Goal: Task Accomplishment & Management: Manage account settings

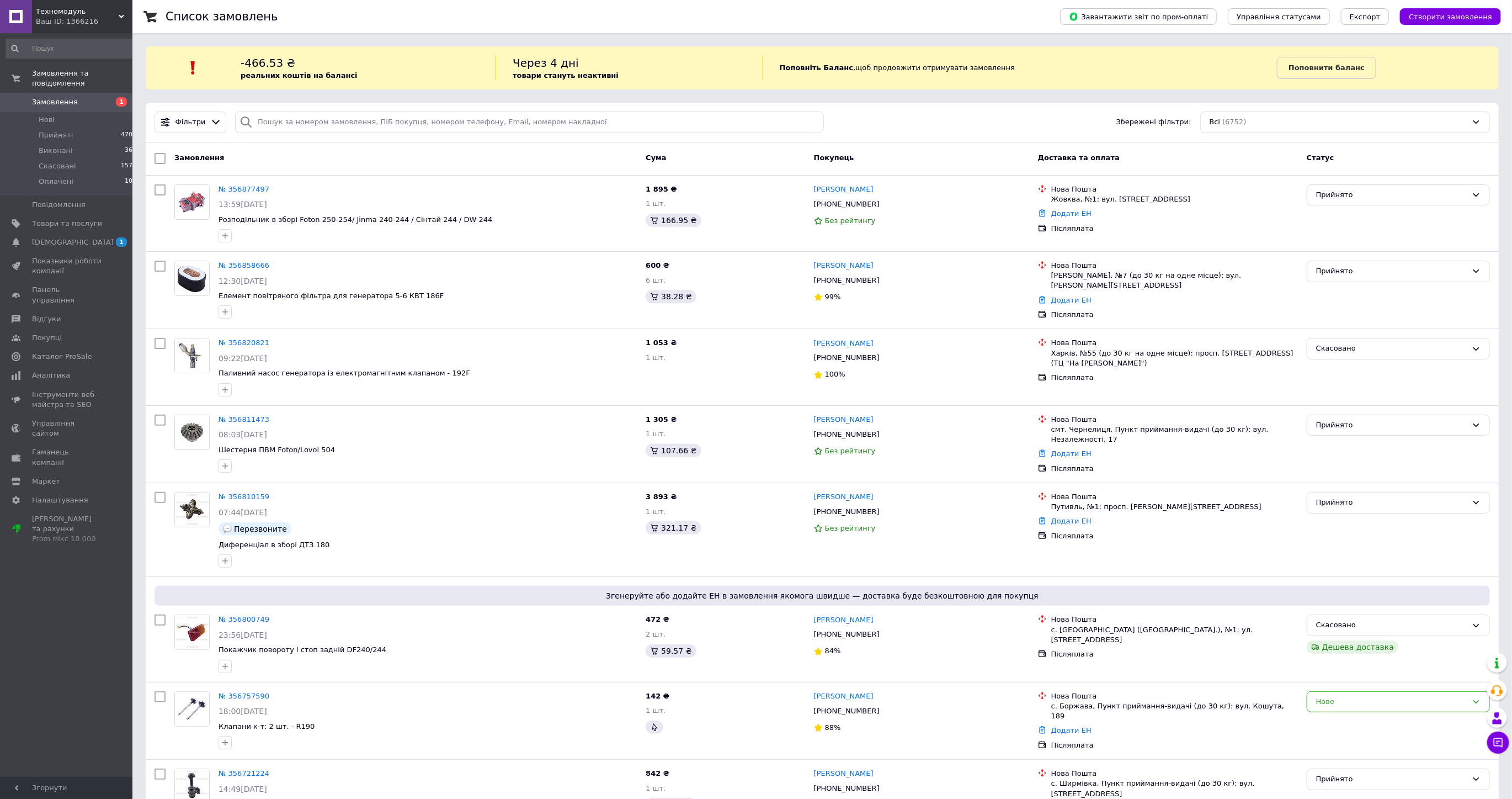
click at [62, 97] on span "Замовлення" at bounding box center [55, 102] width 46 height 10
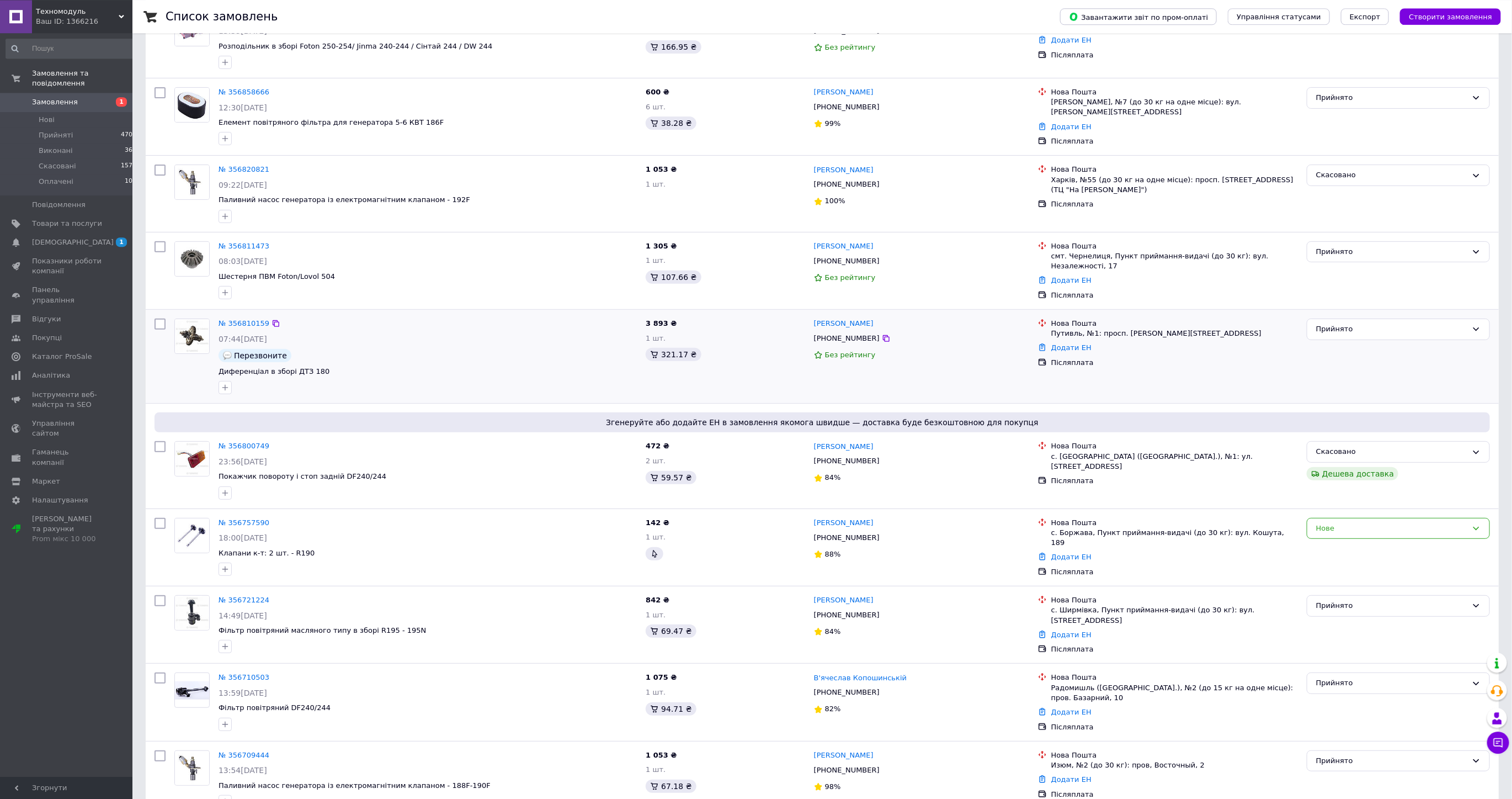
scroll to position [174, 0]
click at [236, 517] on link "№ 356757590" at bounding box center [244, 521] width 51 height 9
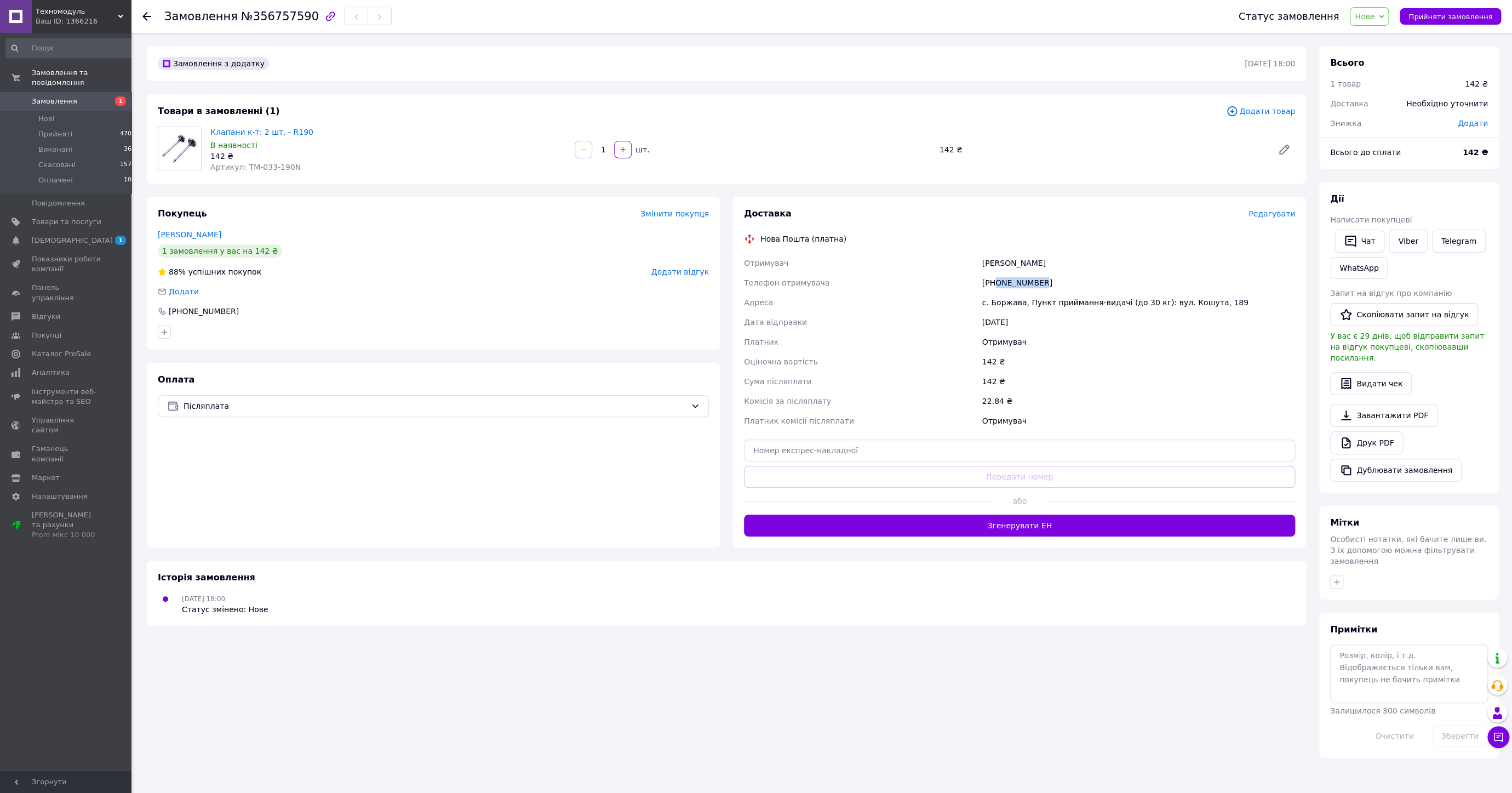
drag, startPoint x: 994, startPoint y: 282, endPoint x: 1056, endPoint y: 283, distance: 62.0
click at [1056, 283] on div "[PHONE_NUMBER]" at bounding box center [1138, 282] width 317 height 19
copy div "0669691678"
click at [783, 96] on div "Товари в замовленні (1) Додати товар Клапани к-т: 2 шт. - R190 В наявності 142 …" at bounding box center [726, 139] width 1159 height 89
click at [78, 96] on span "Замовлення" at bounding box center [67, 101] width 70 height 10
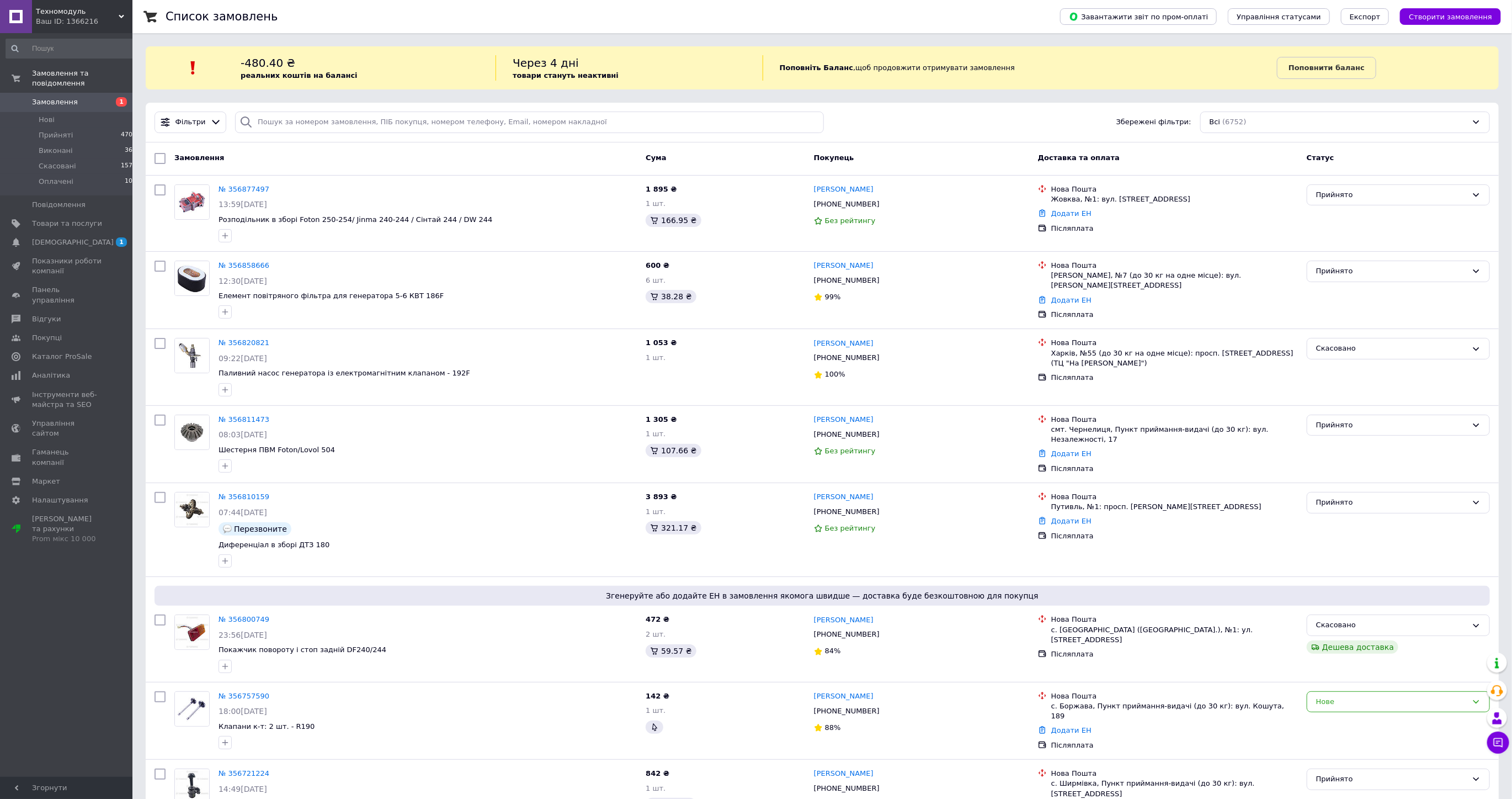
click at [69, 97] on span "Замовлення" at bounding box center [55, 102] width 46 height 10
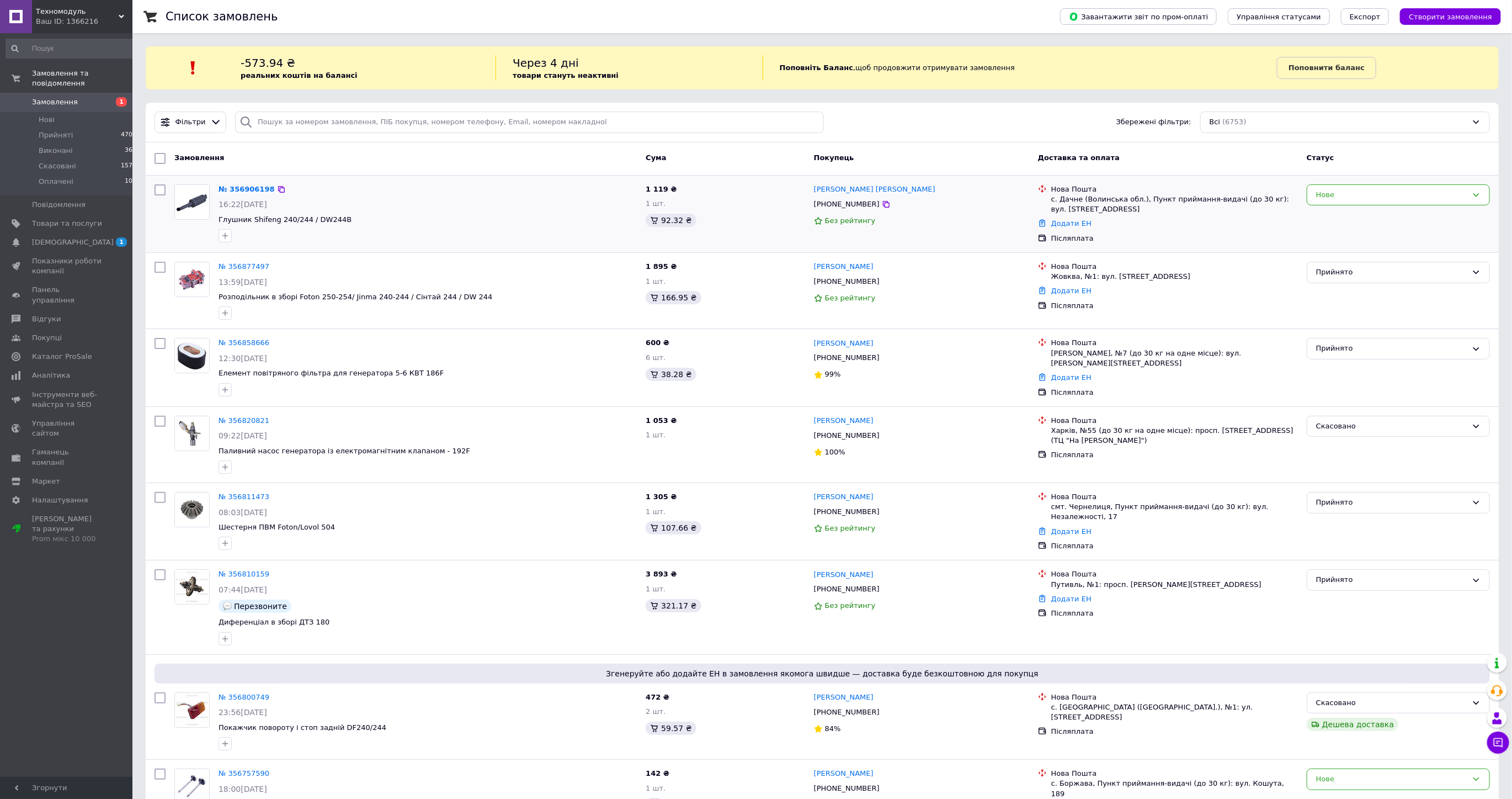
click at [240, 182] on div "№ 356906198 16:22[DATE] Глушник Shifeng 240/244 / DW244B" at bounding box center [427, 213] width 427 height 67
click at [237, 186] on link "№ 356906198" at bounding box center [247, 189] width 56 height 9
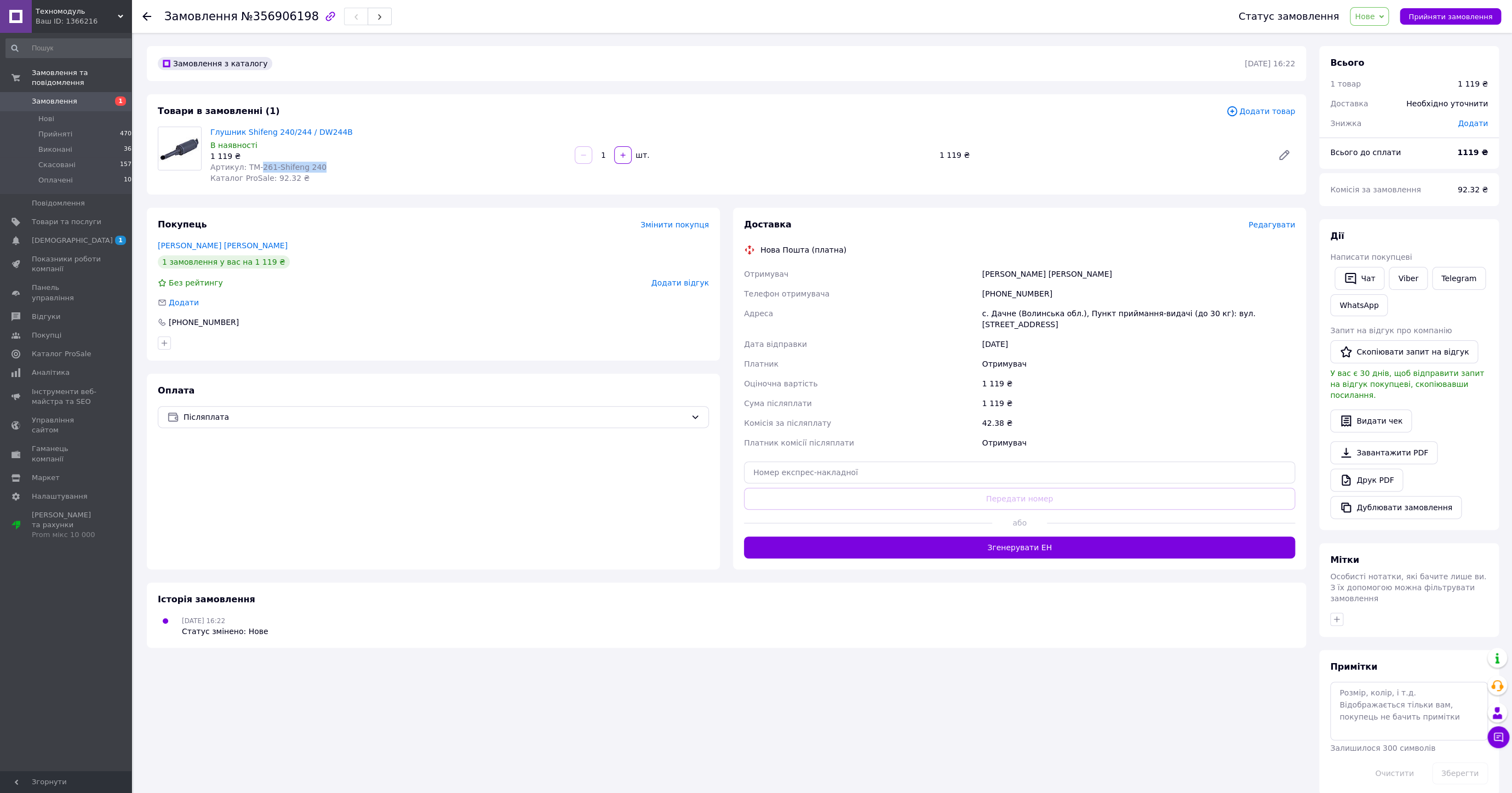
drag, startPoint x: 257, startPoint y: 166, endPoint x: 319, endPoint y: 164, distance: 62.0
click at [319, 164] on div "Артикул: TM-261-Shifeng 240" at bounding box center [387, 167] width 356 height 11
copy span "261-Shifeng 240"
drag, startPoint x: 995, startPoint y: 293, endPoint x: 1042, endPoint y: 295, distance: 47.0
click at [1042, 295] on div "[PHONE_NUMBER]" at bounding box center [1138, 293] width 317 height 19
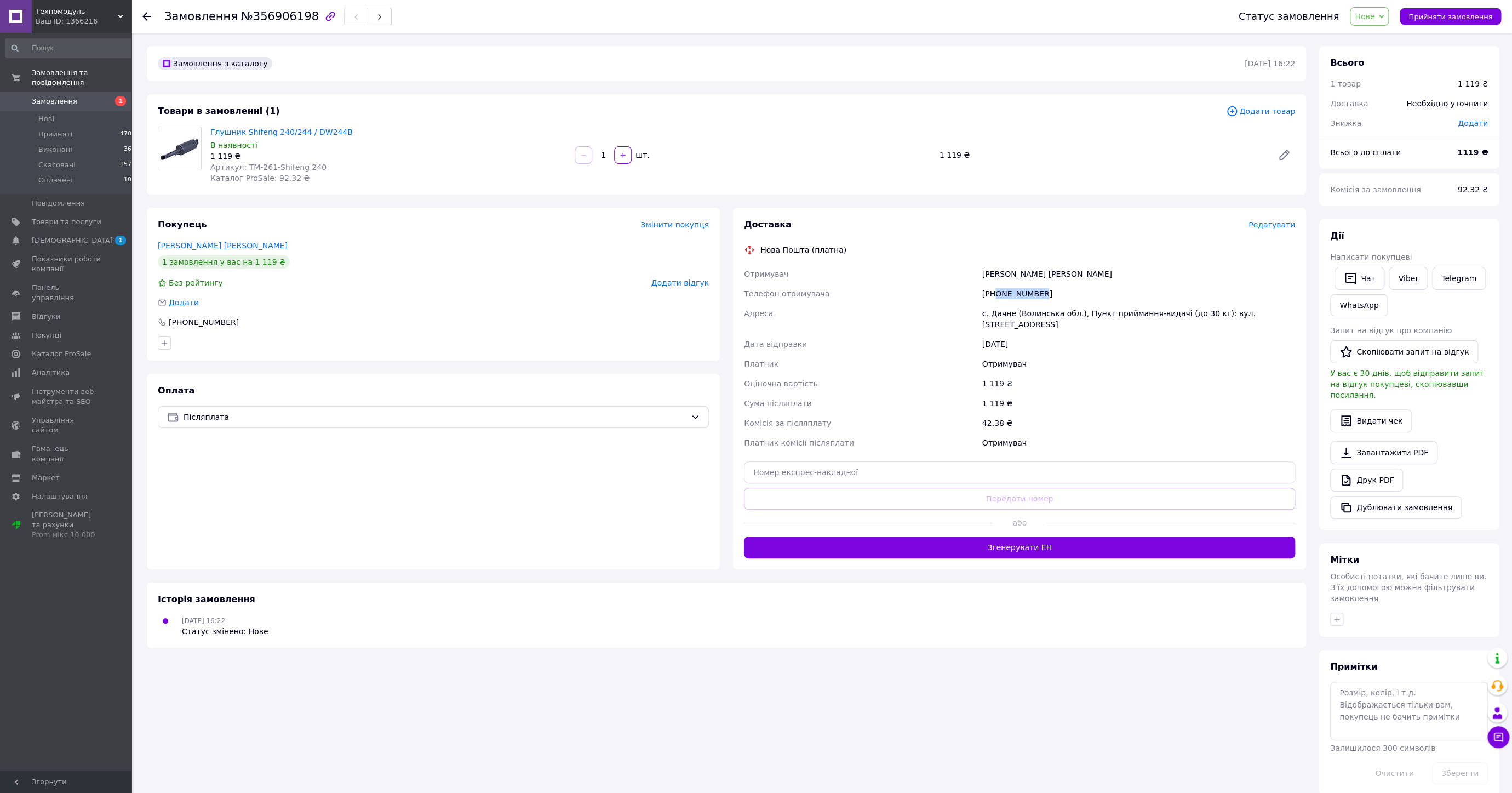
copy div "0995557836"
click at [273, 18] on span "№356906198" at bounding box center [280, 16] width 77 height 13
copy span "356906198"
drag, startPoint x: 209, startPoint y: 132, endPoint x: 337, endPoint y: 138, distance: 128.1
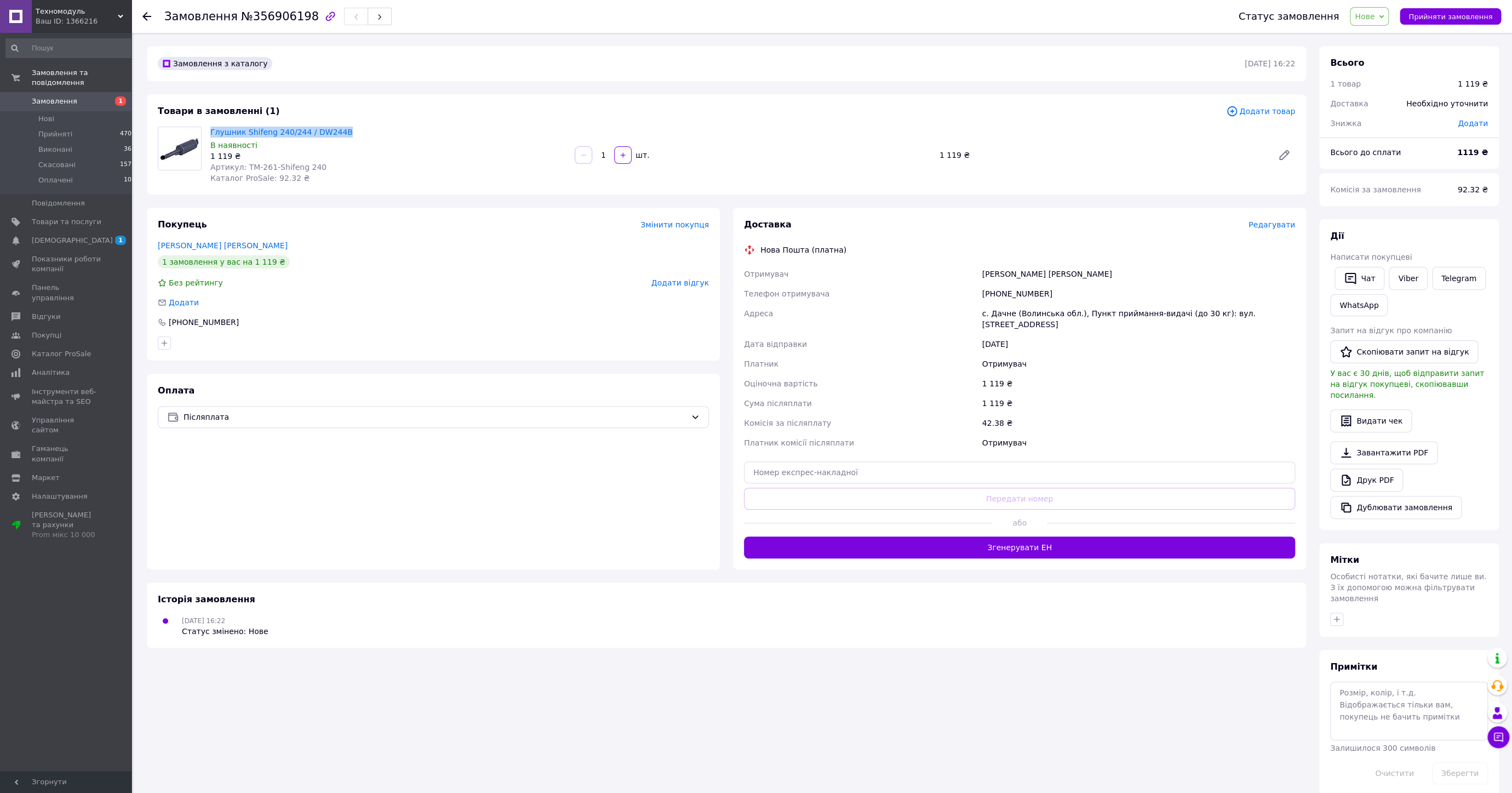
click at [337, 138] on div "Глушник Shifeng 240/244 / DW244B В наявності 1 119 ₴ Артикул: TM-261-Shifeng 24…" at bounding box center [388, 154] width 364 height 61
copy link "Глушник Shifeng 240/244 / DW244B"
drag, startPoint x: 997, startPoint y: 291, endPoint x: 1040, endPoint y: 291, distance: 43.0
click at [1037, 291] on div "[PHONE_NUMBER]" at bounding box center [1138, 293] width 317 height 19
copy div "0995557836"
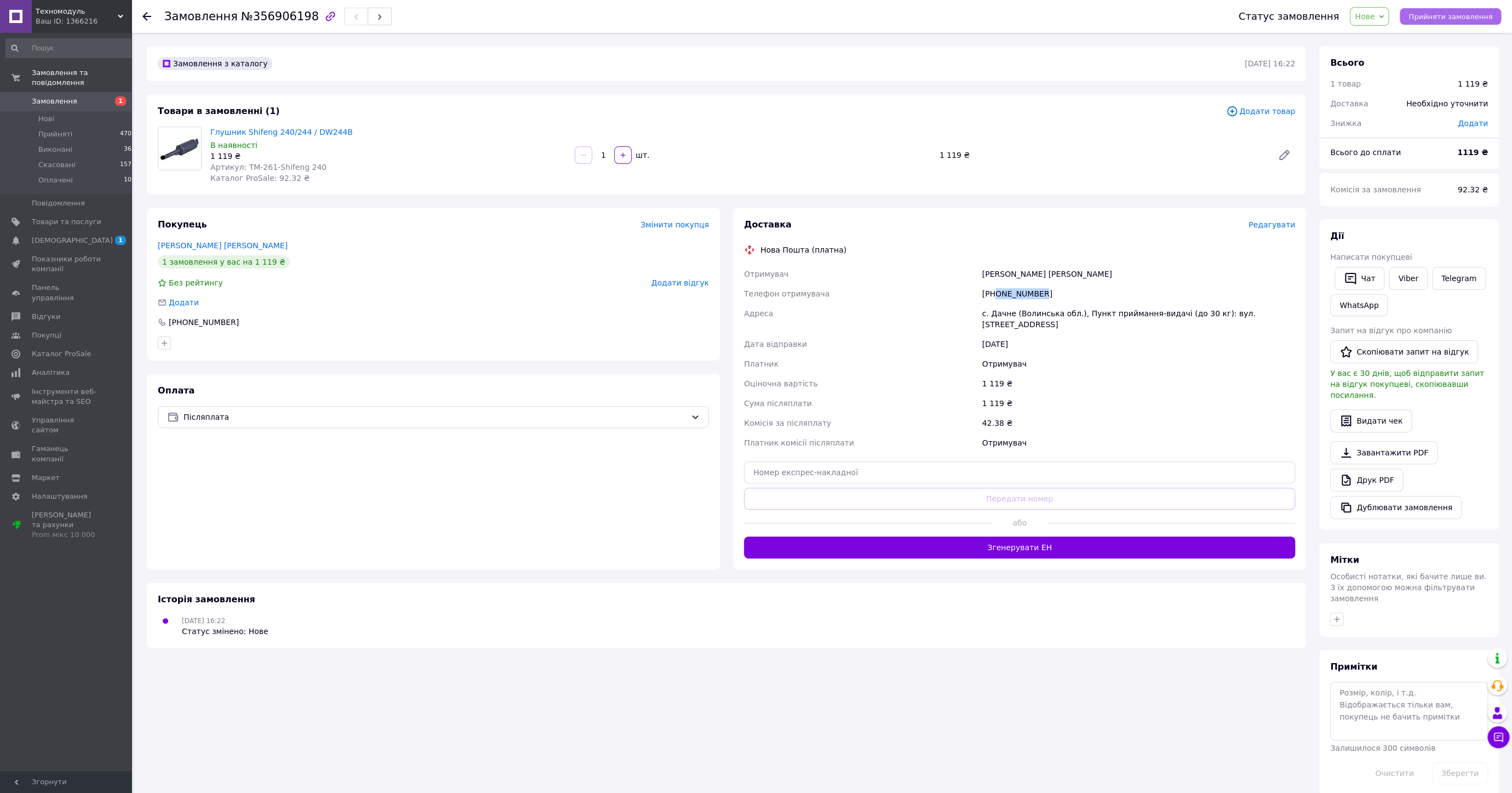
click at [1435, 16] on span "Прийняти замовлення" at bounding box center [1451, 16] width 84 height 9
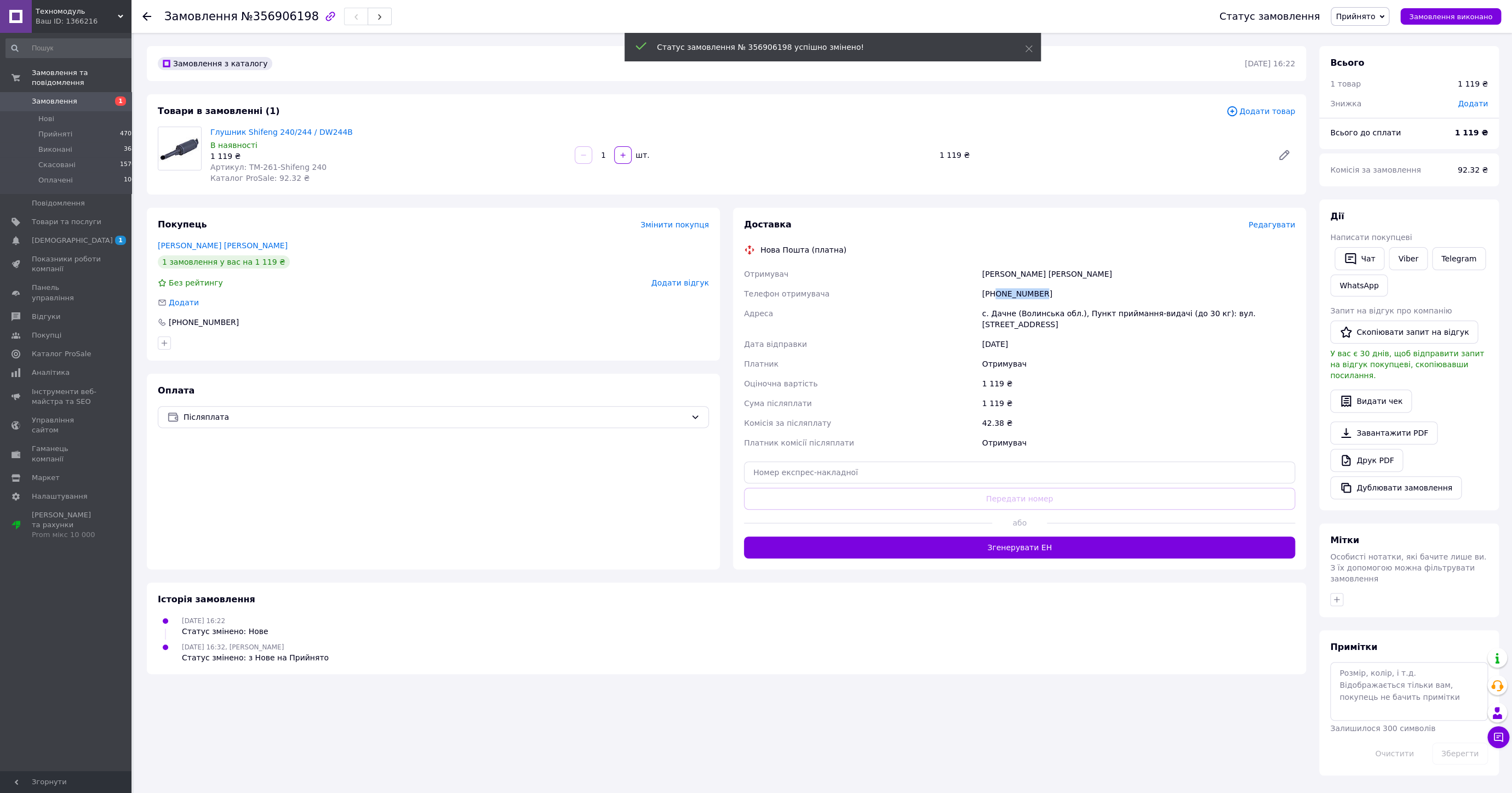
click at [64, 96] on span "Замовлення" at bounding box center [54, 101] width 46 height 10
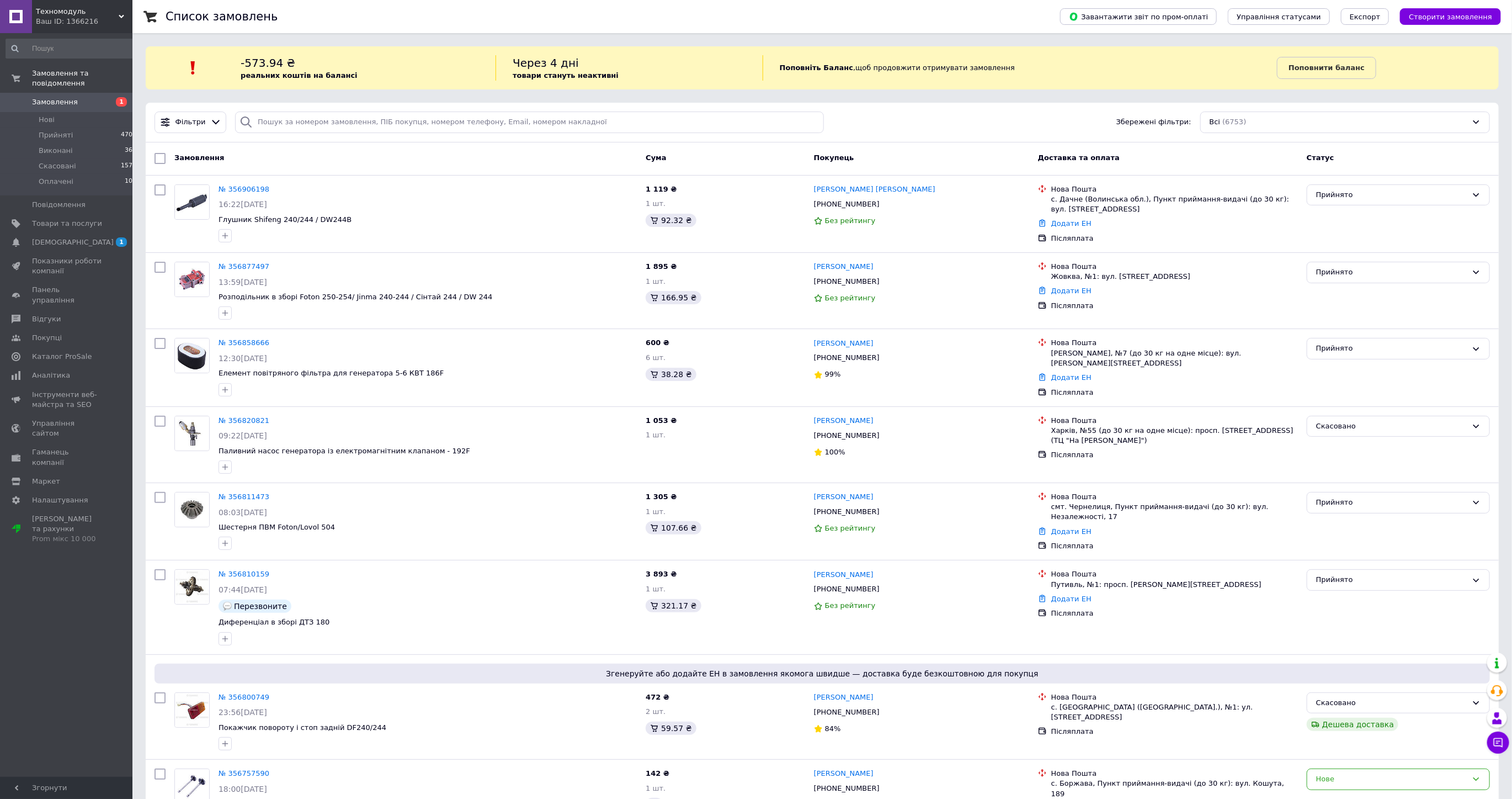
click at [57, 97] on span "Замовлення" at bounding box center [55, 102] width 46 height 10
click at [320, 157] on div "Замовлення" at bounding box center [406, 158] width 471 height 20
click at [66, 97] on span "Замовлення" at bounding box center [55, 102] width 46 height 10
click at [54, 97] on span "Замовлення" at bounding box center [55, 102] width 46 height 10
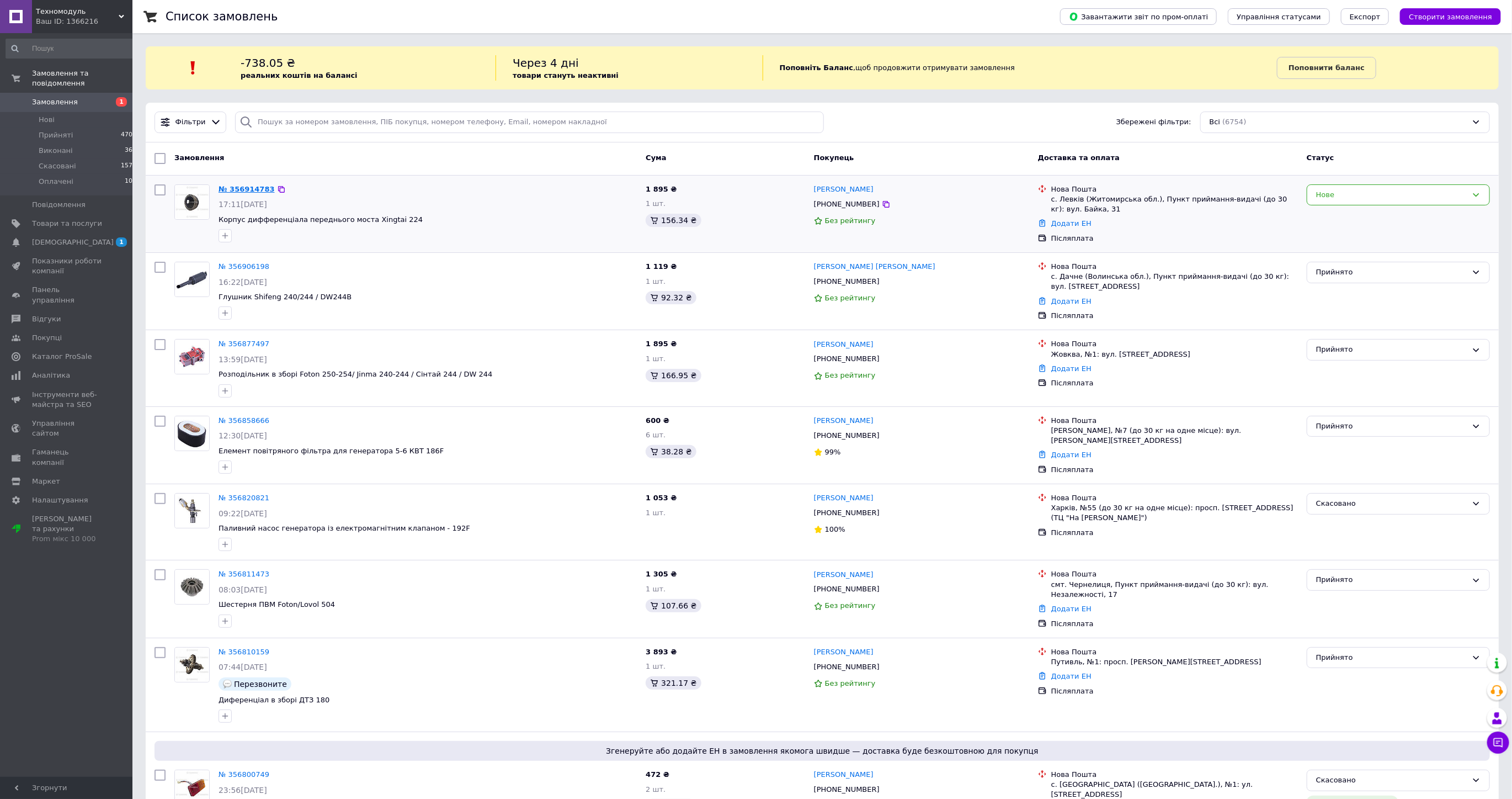
click at [230, 189] on link "№ 356914783" at bounding box center [247, 189] width 56 height 9
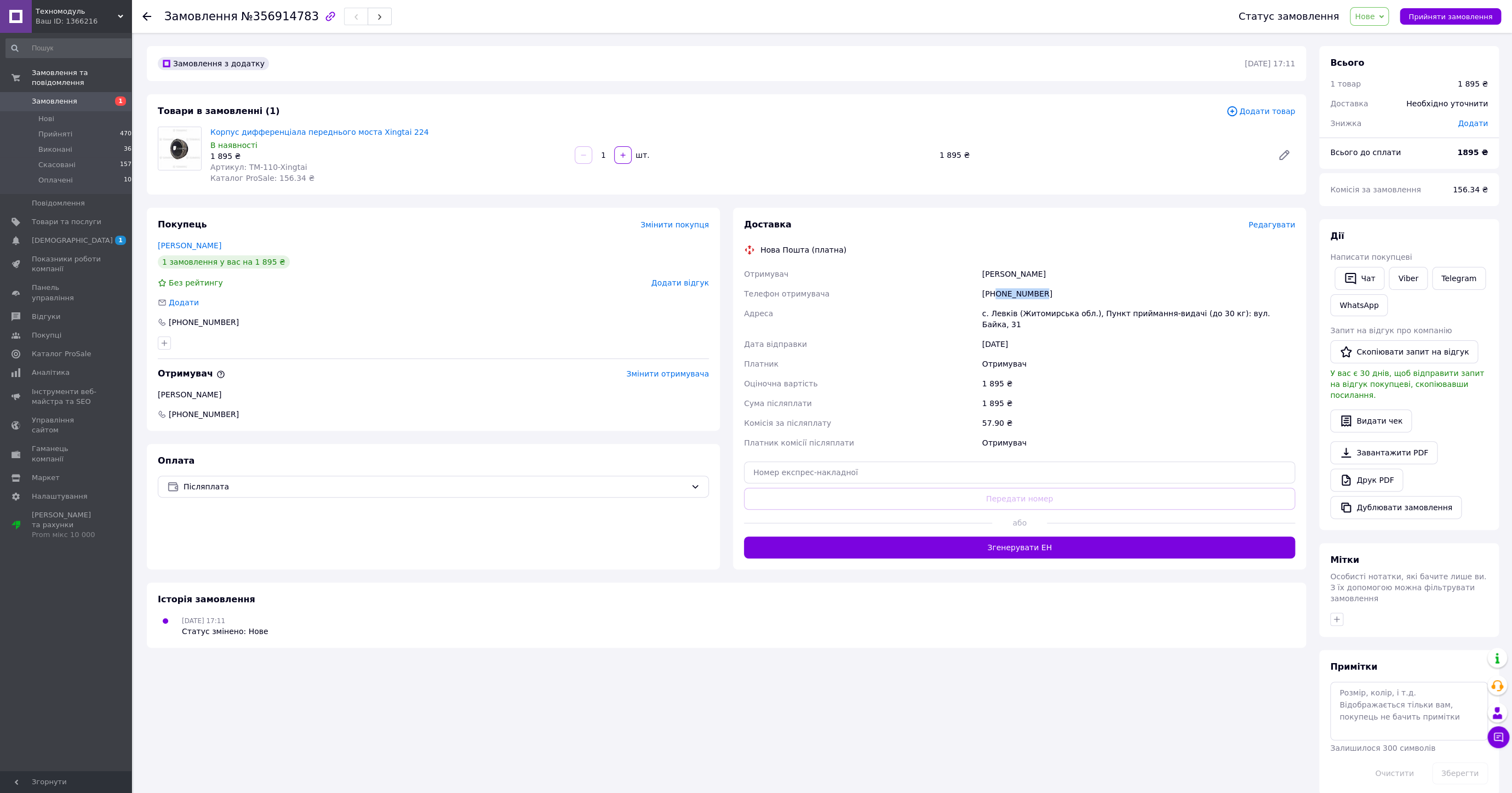
drag, startPoint x: 995, startPoint y: 293, endPoint x: 1059, endPoint y: 291, distance: 64.0
click at [1055, 291] on div "[PHONE_NUMBER]" at bounding box center [1138, 293] width 317 height 19
copy div "0981194165"
click at [274, 19] on span "№356914783" at bounding box center [280, 16] width 77 height 13
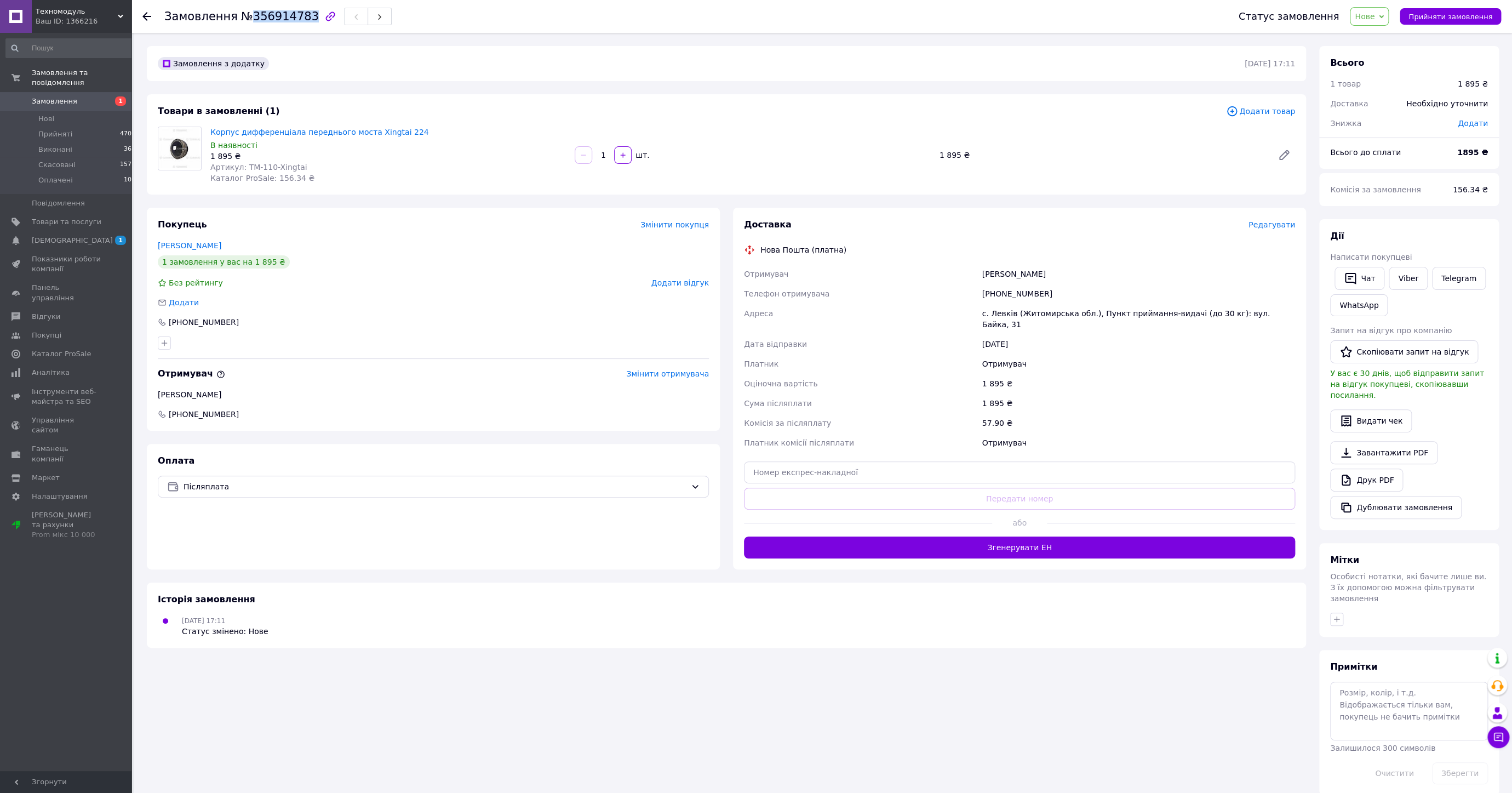
copy span "356914783"
drag, startPoint x: 995, startPoint y: 293, endPoint x: 1037, endPoint y: 289, distance: 42.2
click at [1037, 289] on div "[PHONE_NUMBER]" at bounding box center [1138, 293] width 317 height 19
copy div "0981194165"
drag, startPoint x: 982, startPoint y: 273, endPoint x: 1038, endPoint y: 272, distance: 56.0
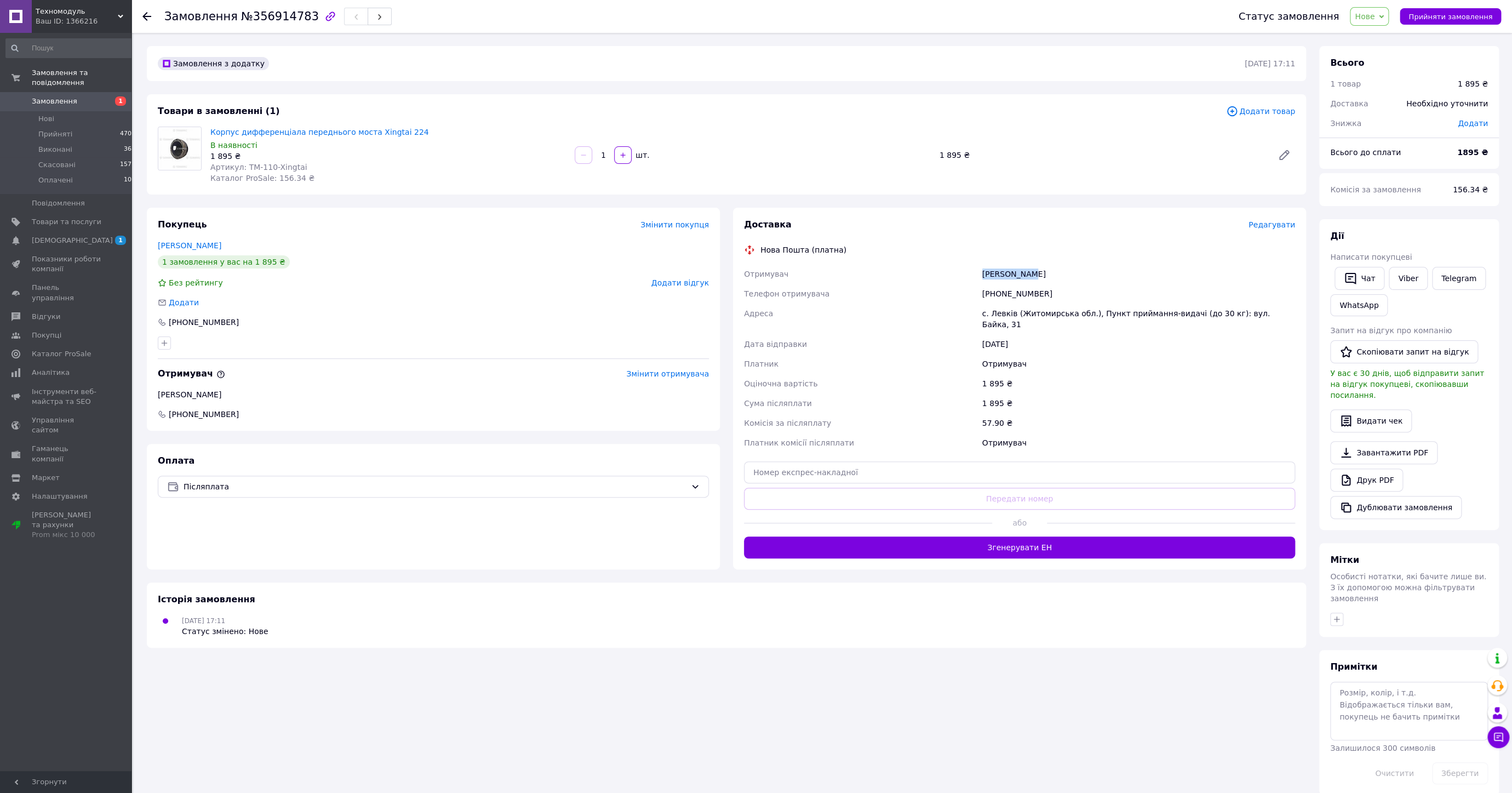
click at [1038, 272] on div "[PERSON_NAME]" at bounding box center [1138, 274] width 317 height 19
copy div "[PERSON_NAME]"
click at [995, 314] on div "с. Левків (Житомирська обл.), Пункт приймання-видачі (до 30 кг): вул. Байка, 31" at bounding box center [1138, 319] width 317 height 31
click at [1438, 12] on span "Прийняти замовлення" at bounding box center [1451, 16] width 84 height 9
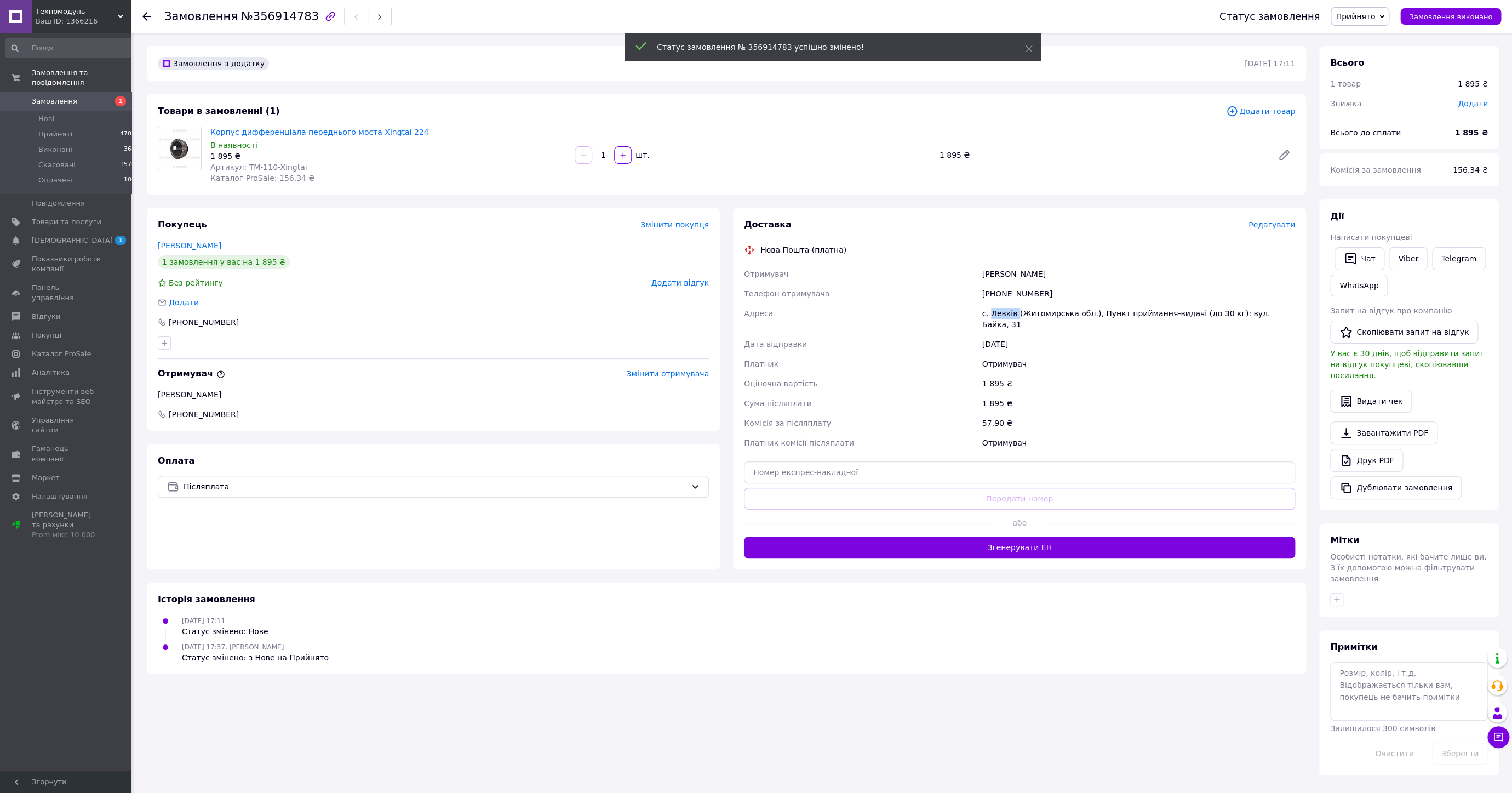
click at [62, 96] on span "Замовлення" at bounding box center [54, 101] width 46 height 10
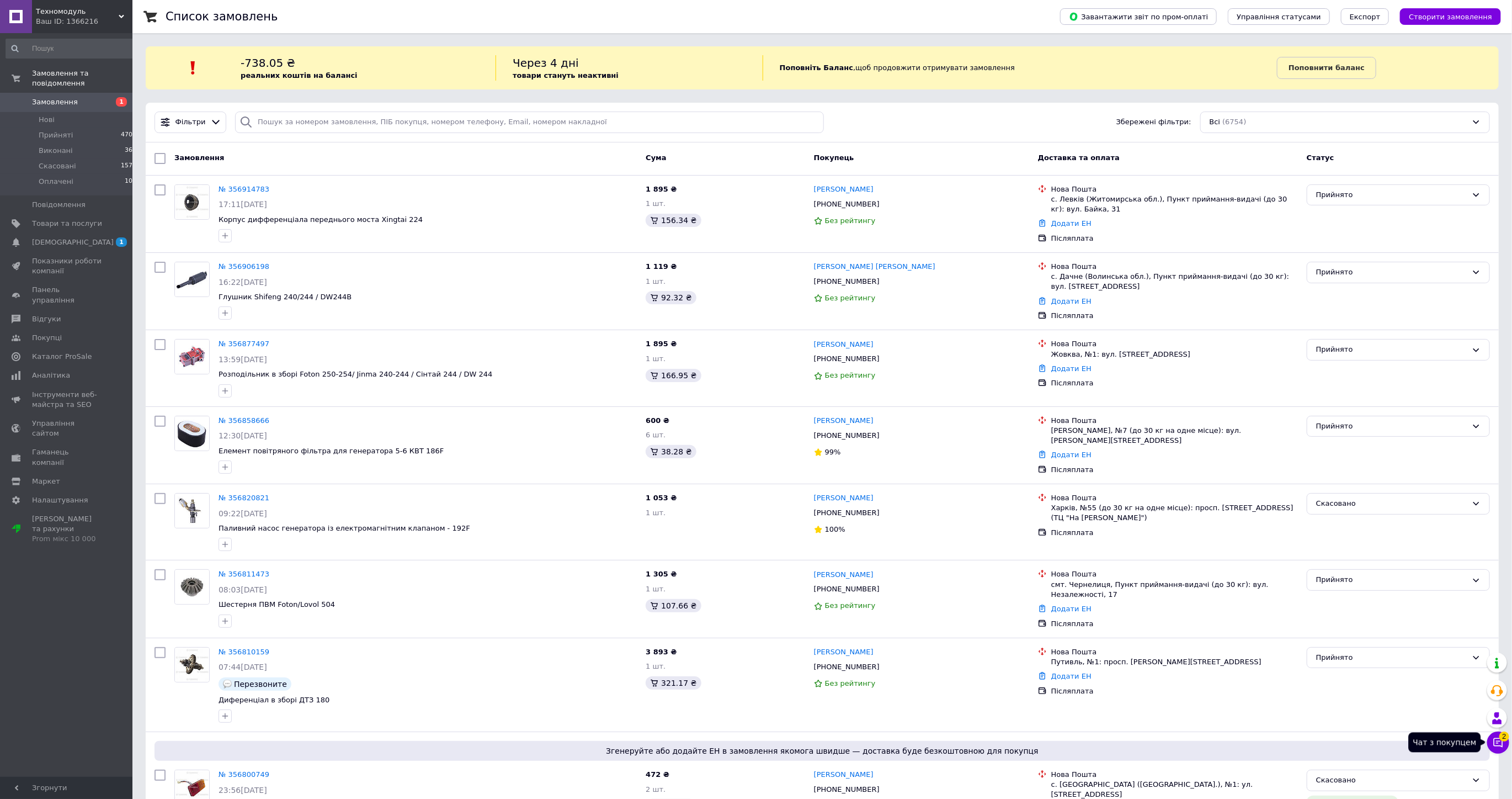
click at [1500, 745] on icon at bounding box center [1498, 743] width 11 height 11
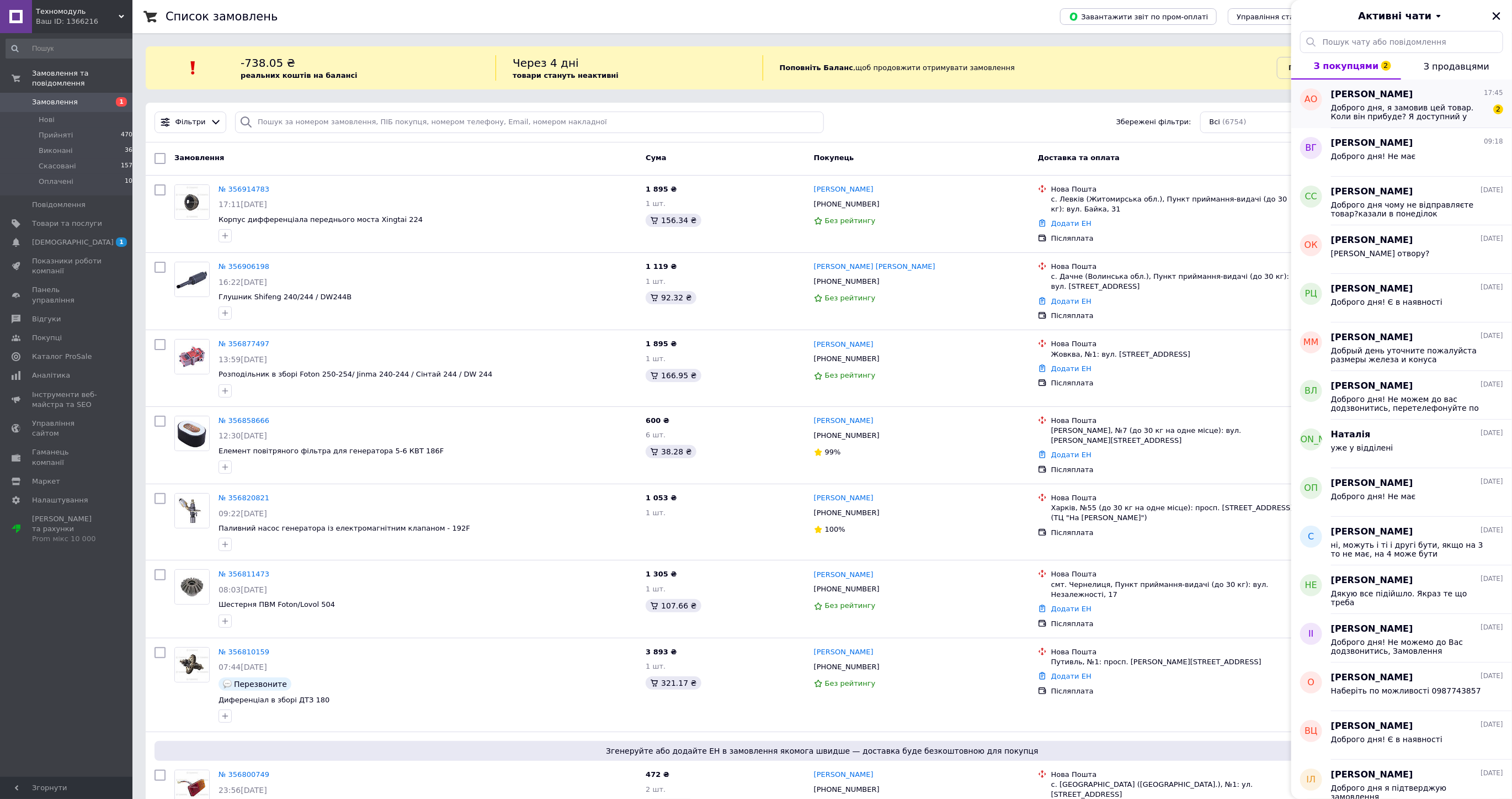
click at [1406, 112] on span "Доброго дня, я замовив цей товар. Коли він прибуде? Я доступний у Viber, напиші…" at bounding box center [1409, 112] width 157 height 18
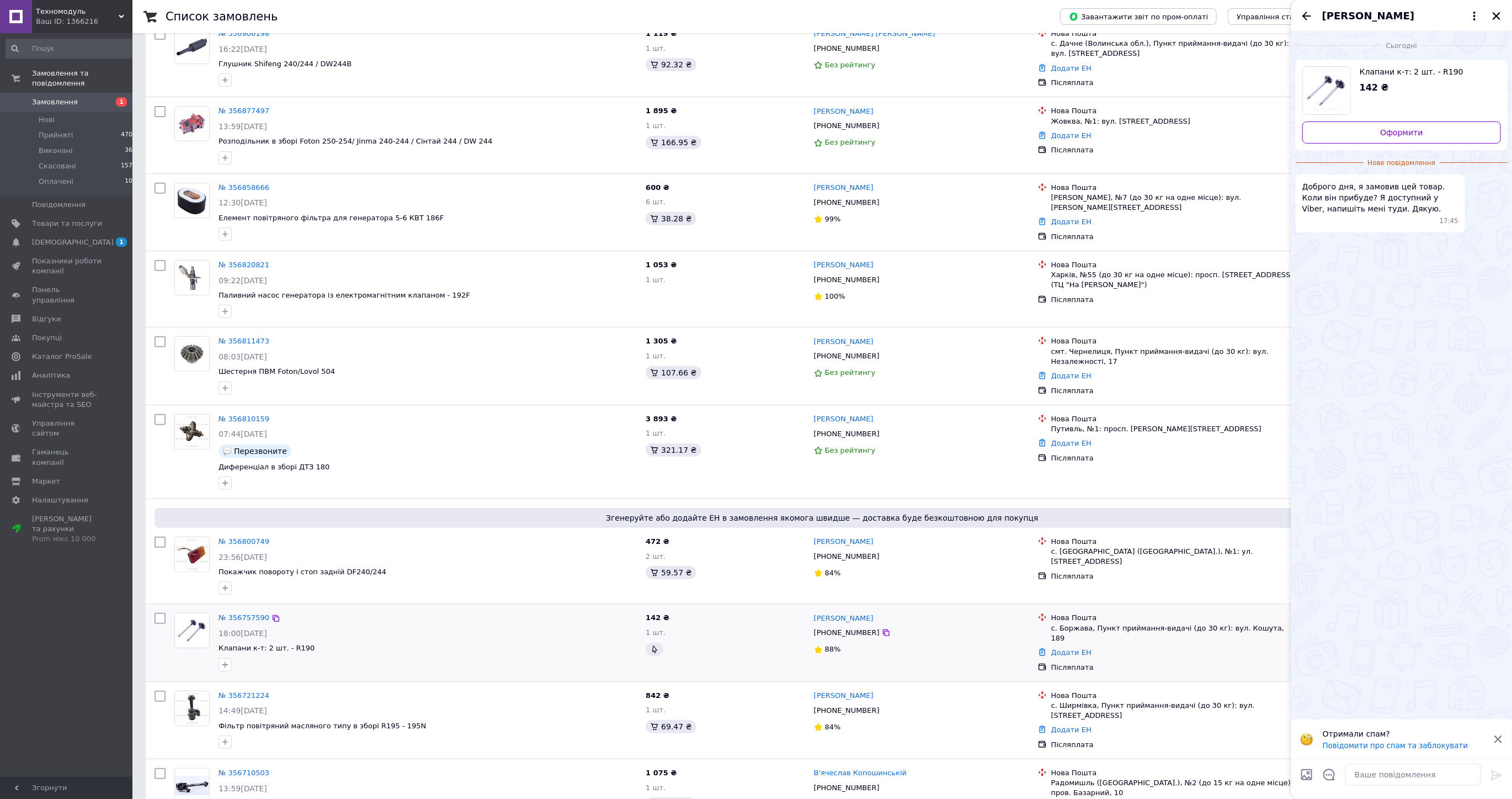
scroll to position [408, 0]
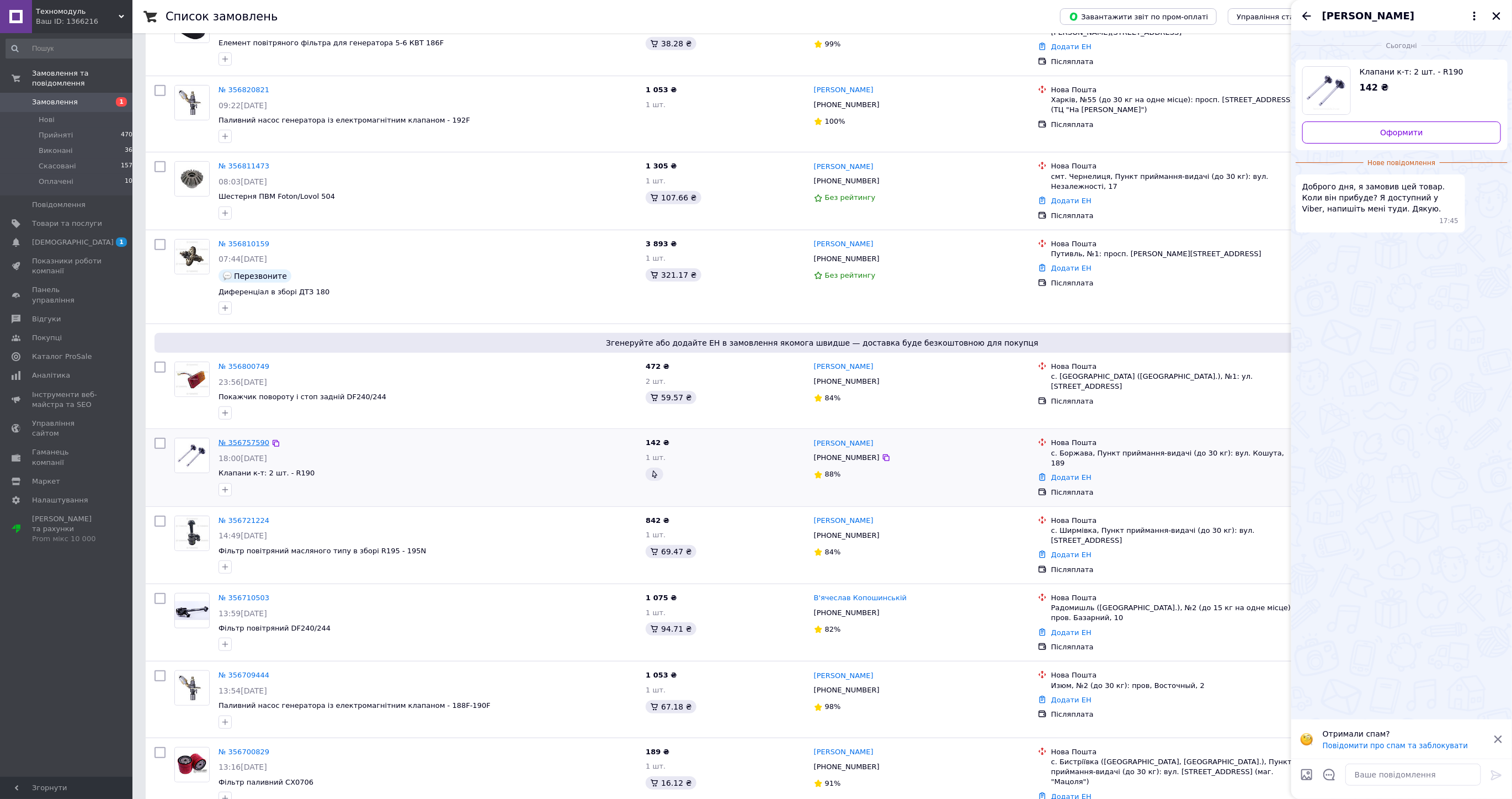
click at [233, 438] on link "№ 356757590" at bounding box center [244, 442] width 51 height 9
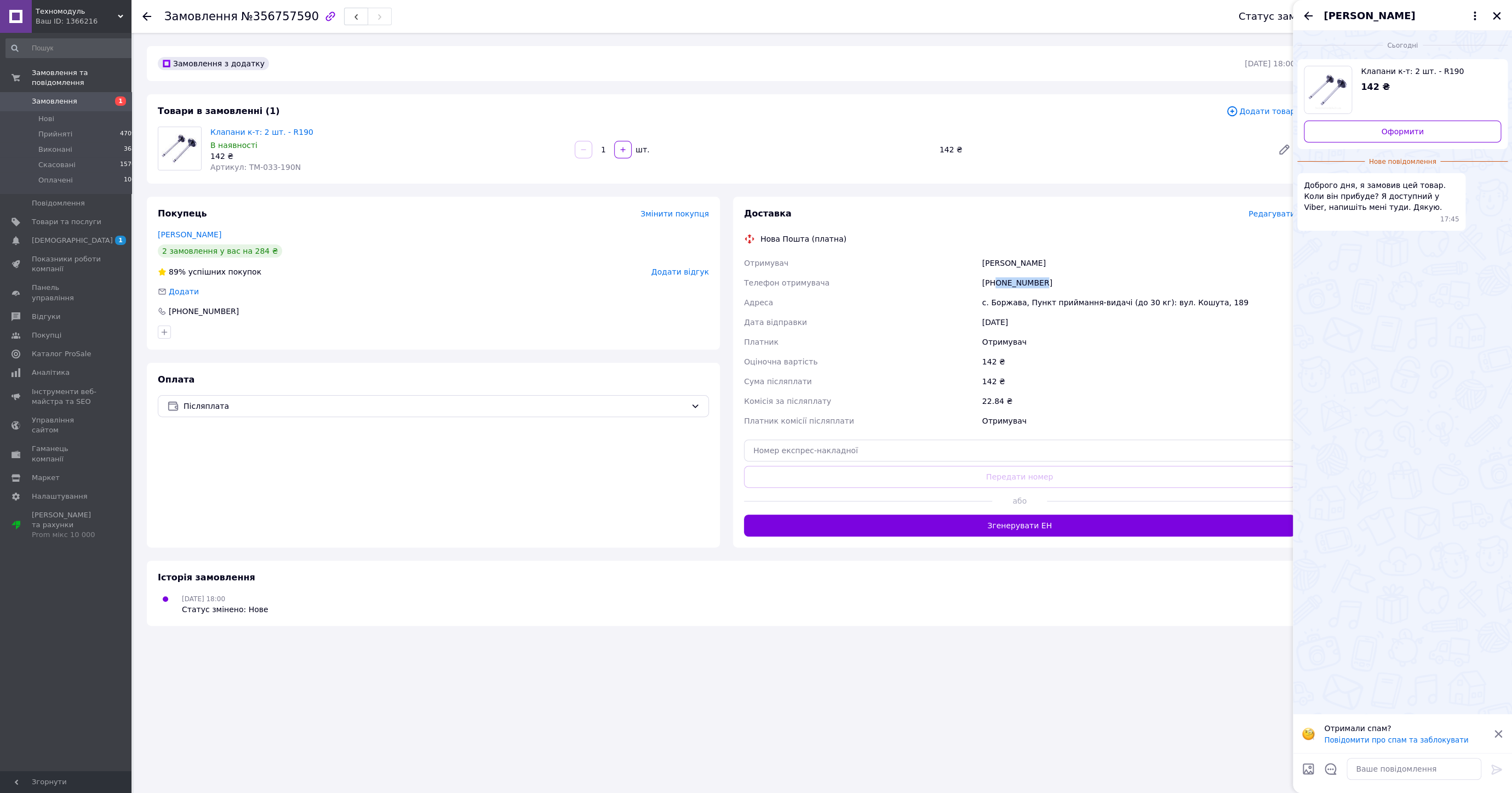
drag, startPoint x: 995, startPoint y: 284, endPoint x: 1065, endPoint y: 281, distance: 70.1
click at [1065, 281] on div "[PHONE_NUMBER]" at bounding box center [1138, 282] width 317 height 19
click at [1393, 76] on span "Клапани к-т: 2 шт. - R190" at bounding box center [1427, 71] width 132 height 11
